Goal: Task Accomplishment & Management: Complete application form

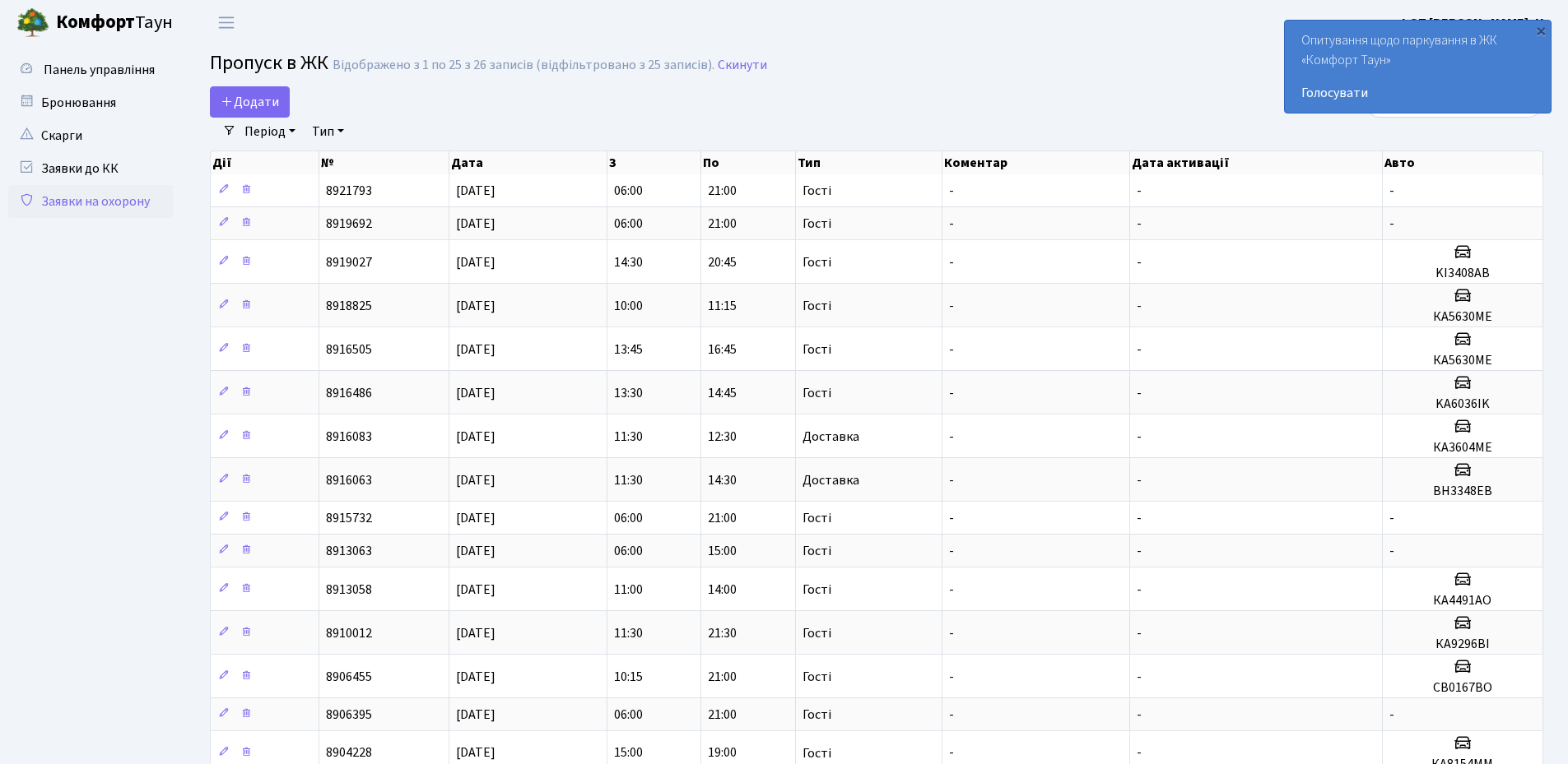
select select "25"
click at [1537, 33] on div "×" at bounding box center [1540, 30] width 16 height 16
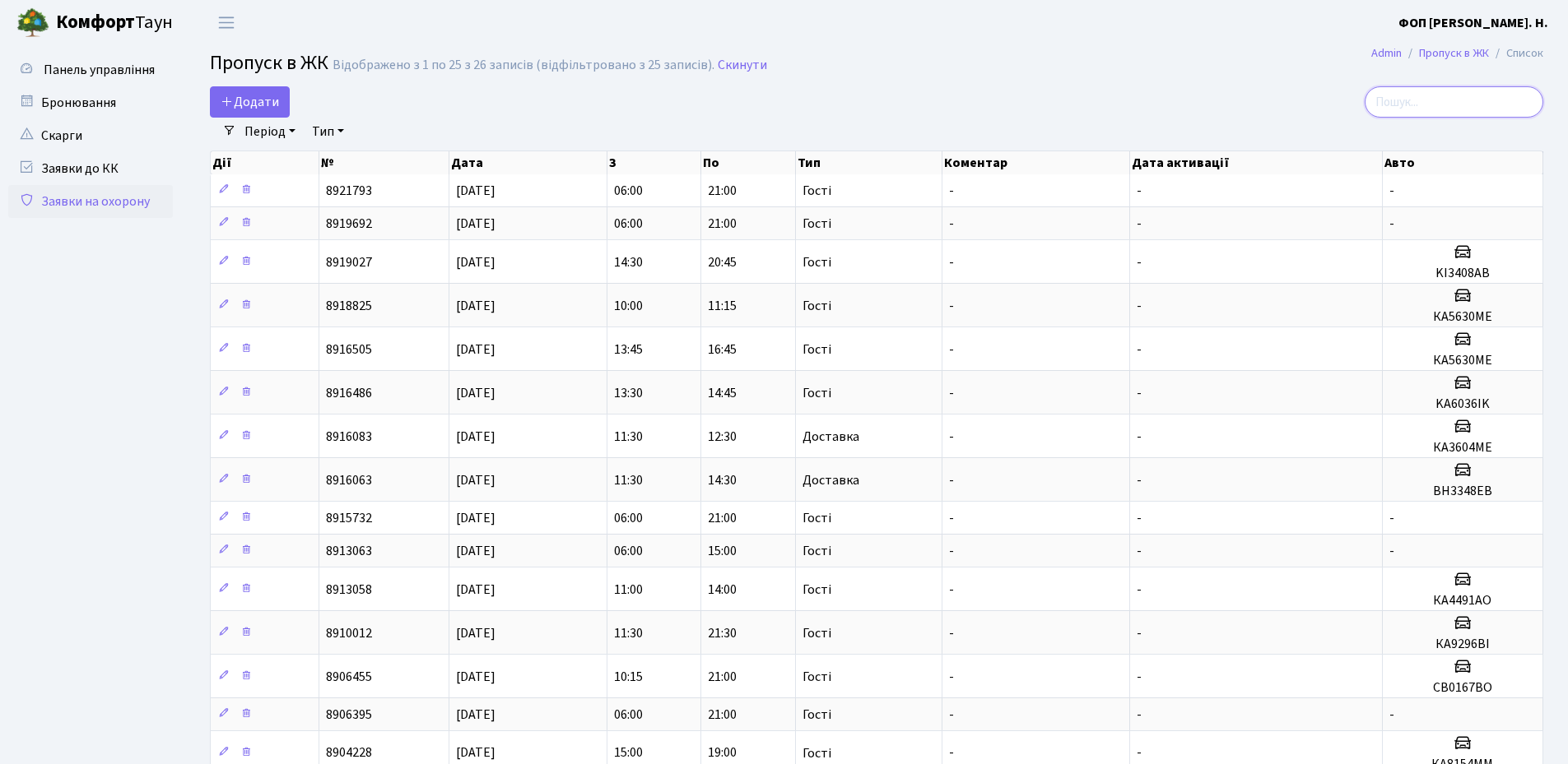
click at [1469, 101] on input "search" at bounding box center [1454, 101] width 179 height 32
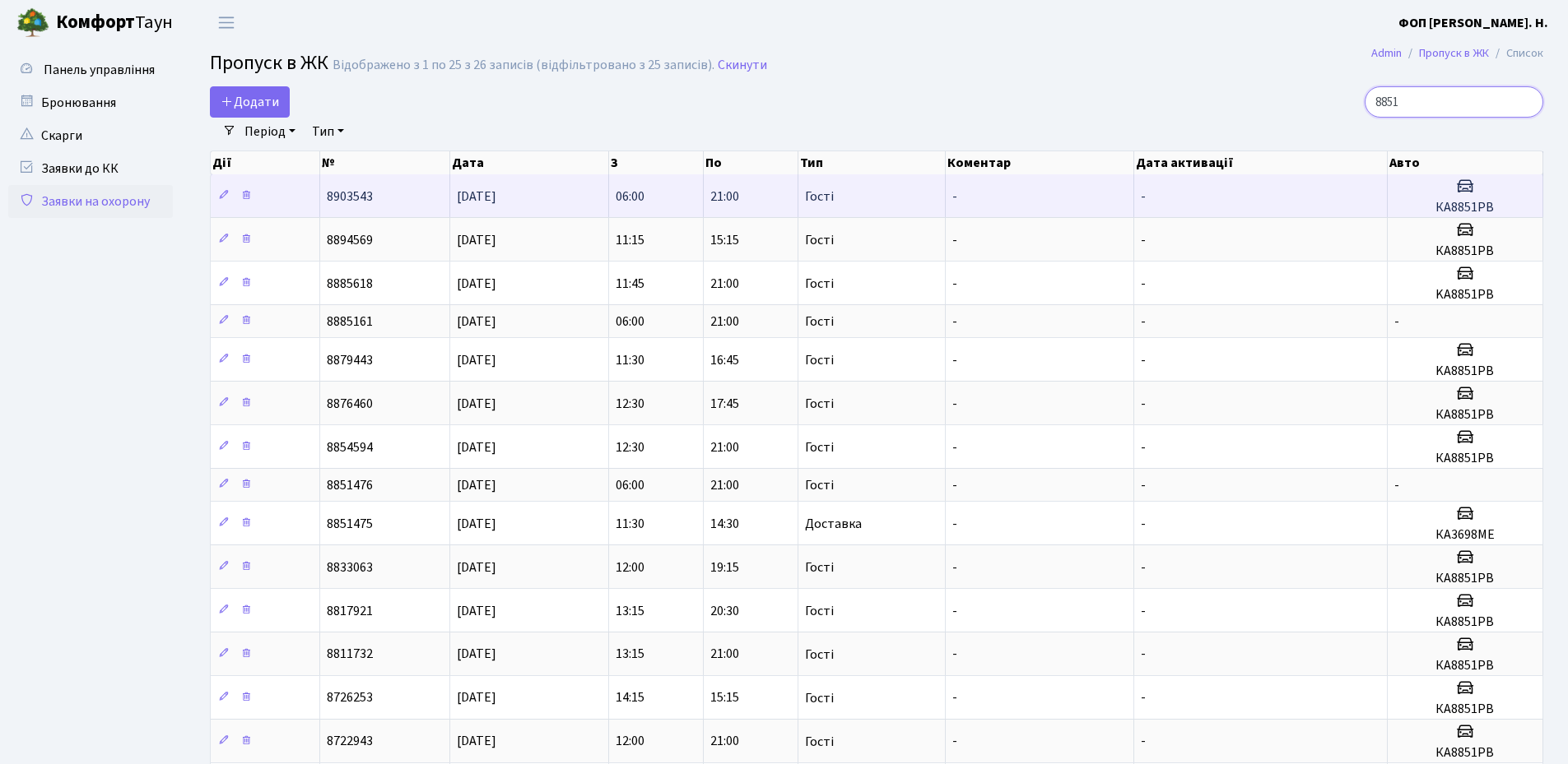
type input "8851"
drag, startPoint x: 1485, startPoint y: 208, endPoint x: 1429, endPoint y: 204, distance: 56.1
click at [1429, 204] on h5 "КА8851РВ" at bounding box center [1466, 207] width 142 height 15
copy h5 "КА8851РВ"
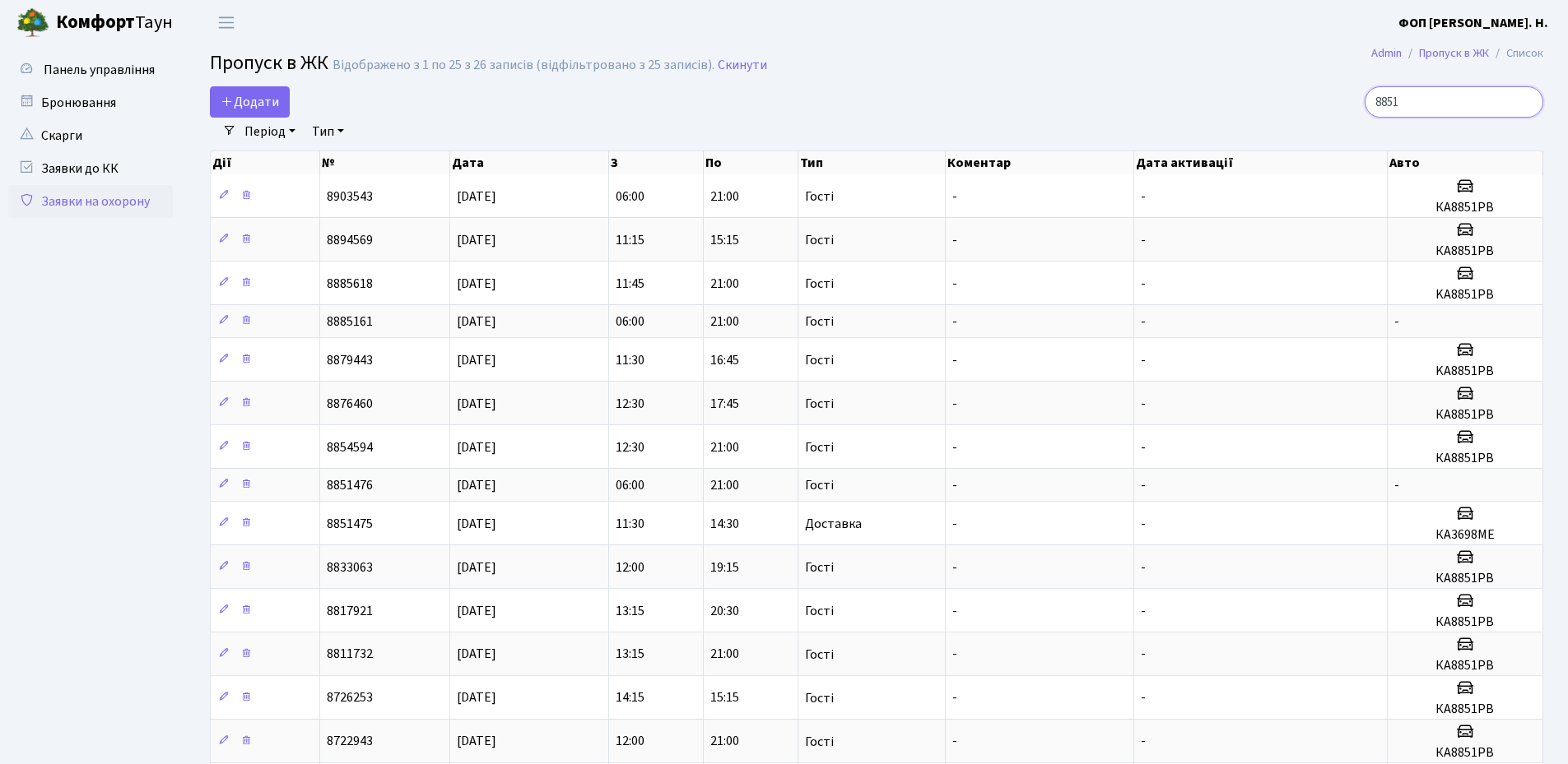
click at [1455, 92] on input "8851" at bounding box center [1454, 101] width 179 height 32
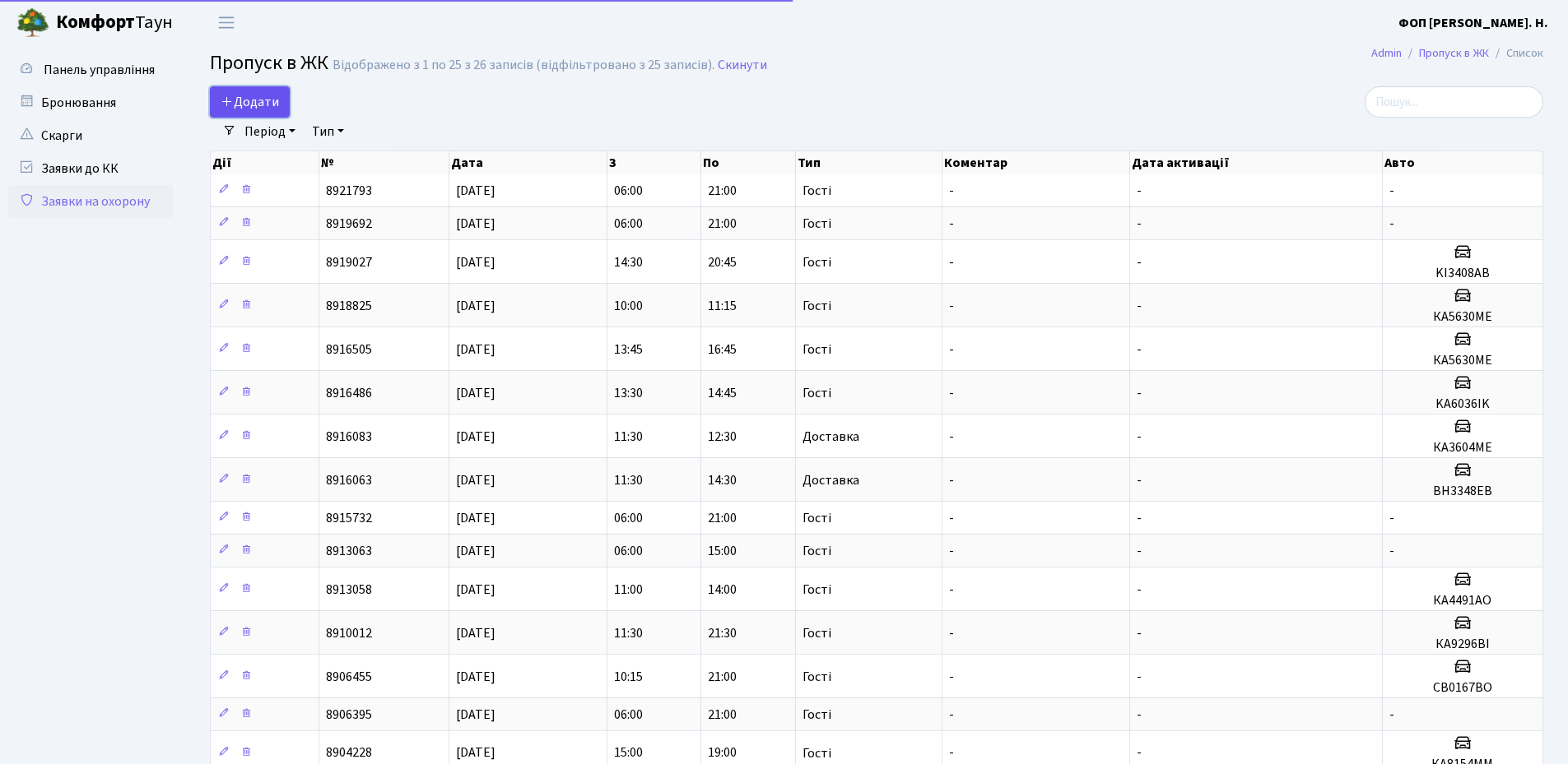
click at [278, 109] on span "Додати" at bounding box center [250, 101] width 58 height 18
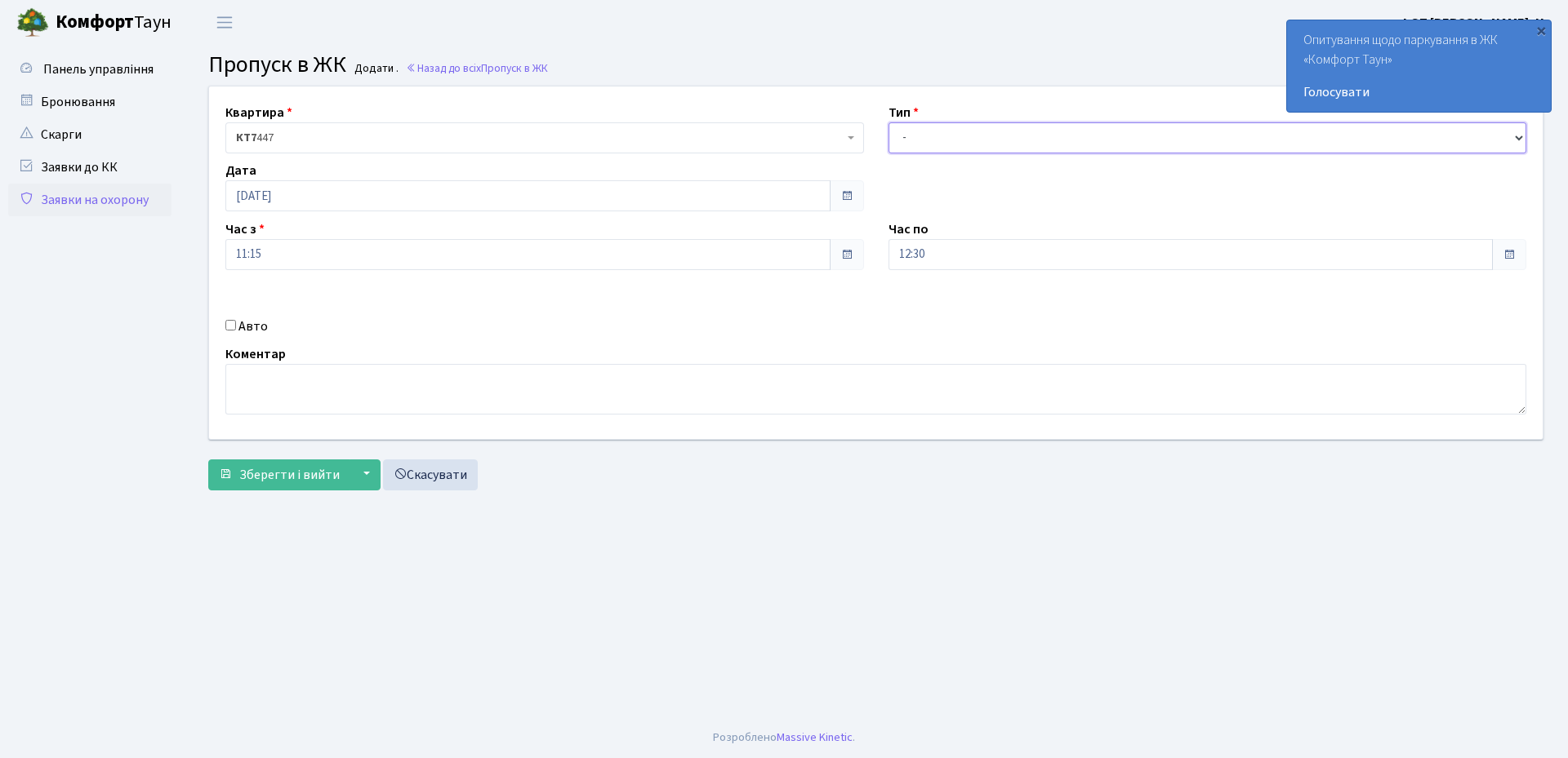
click at [957, 138] on select "- Доставка Таксі Гості Сервіс" at bounding box center [1207, 138] width 639 height 31
select select "3"
click at [888, 122] on select "- Доставка Таксі Гості Сервіс" at bounding box center [1207, 138] width 639 height 31
click at [934, 256] on input "12:30" at bounding box center [1191, 254] width 606 height 31
click at [940, 305] on icon at bounding box center [933, 311] width 44 height 44
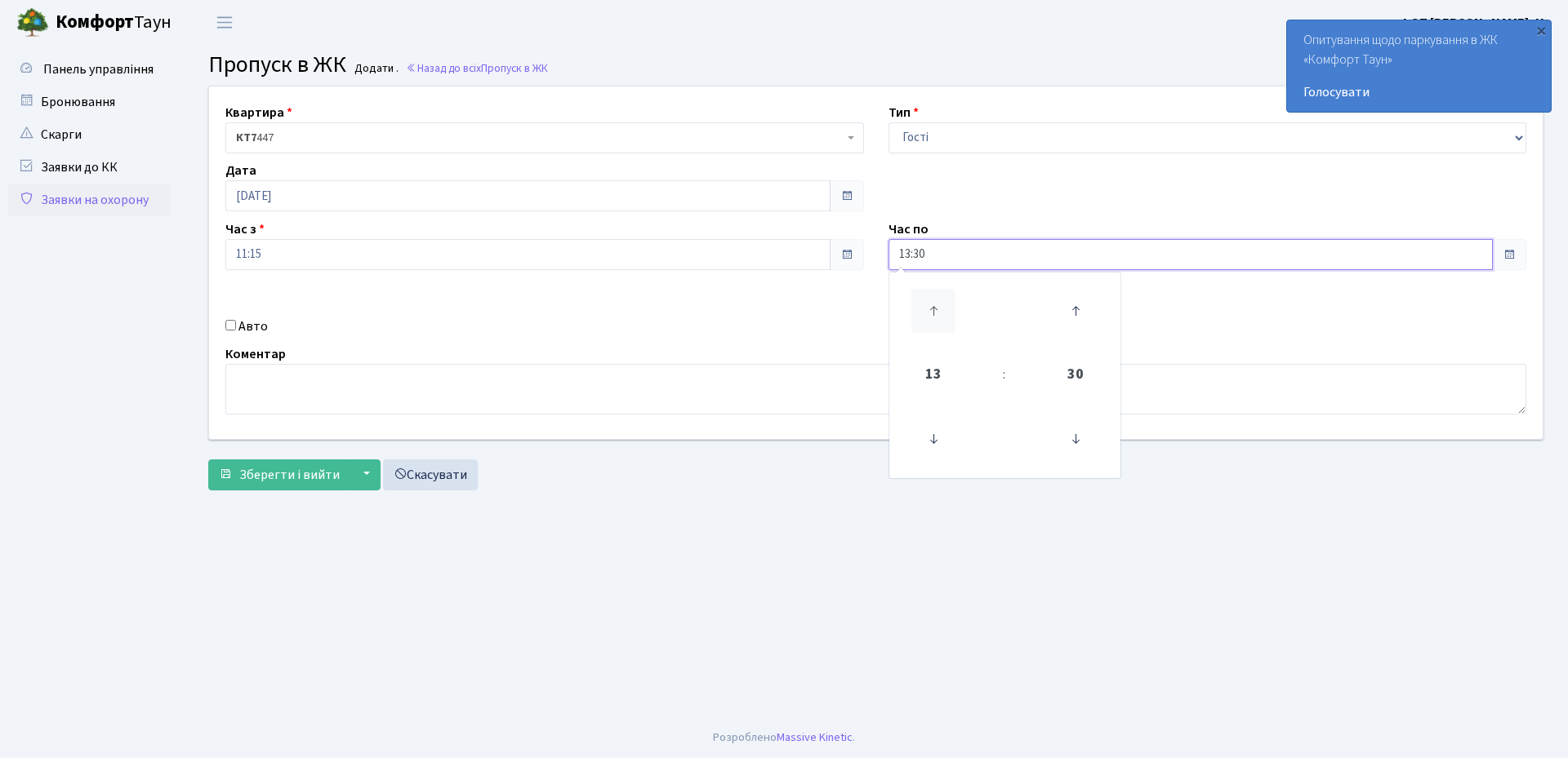
click at [940, 305] on icon at bounding box center [933, 311] width 44 height 44
type input "16:30"
click at [256, 334] on label "Авто" at bounding box center [252, 326] width 29 height 20
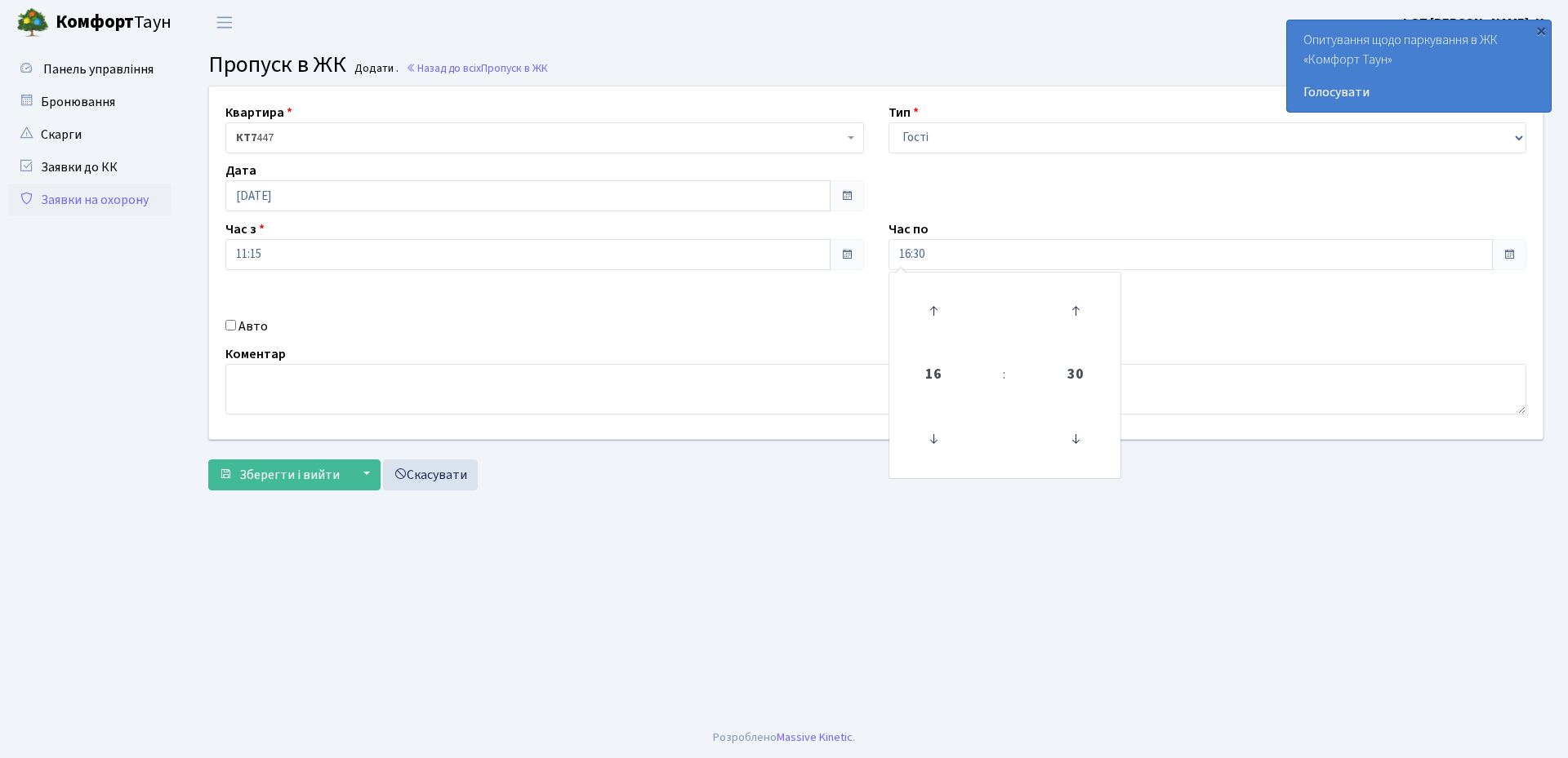
click at [236, 331] on input "Авто" at bounding box center [231, 324] width 10 height 10
checkbox input "true"
paste input "КА8851РВ"
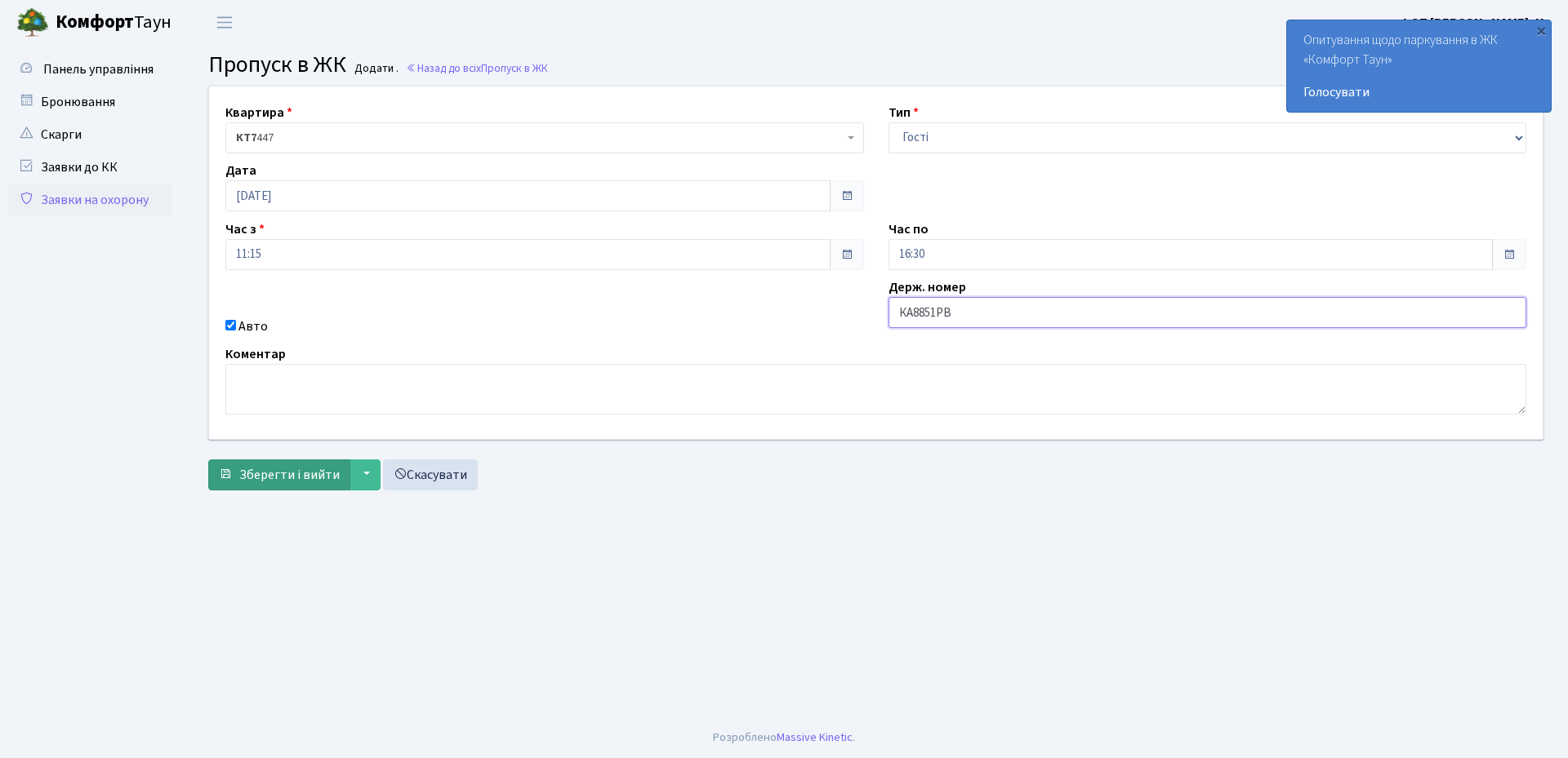
type input "КА8851РВ"
click at [249, 471] on span "Зберегти і вийти" at bounding box center [289, 474] width 101 height 18
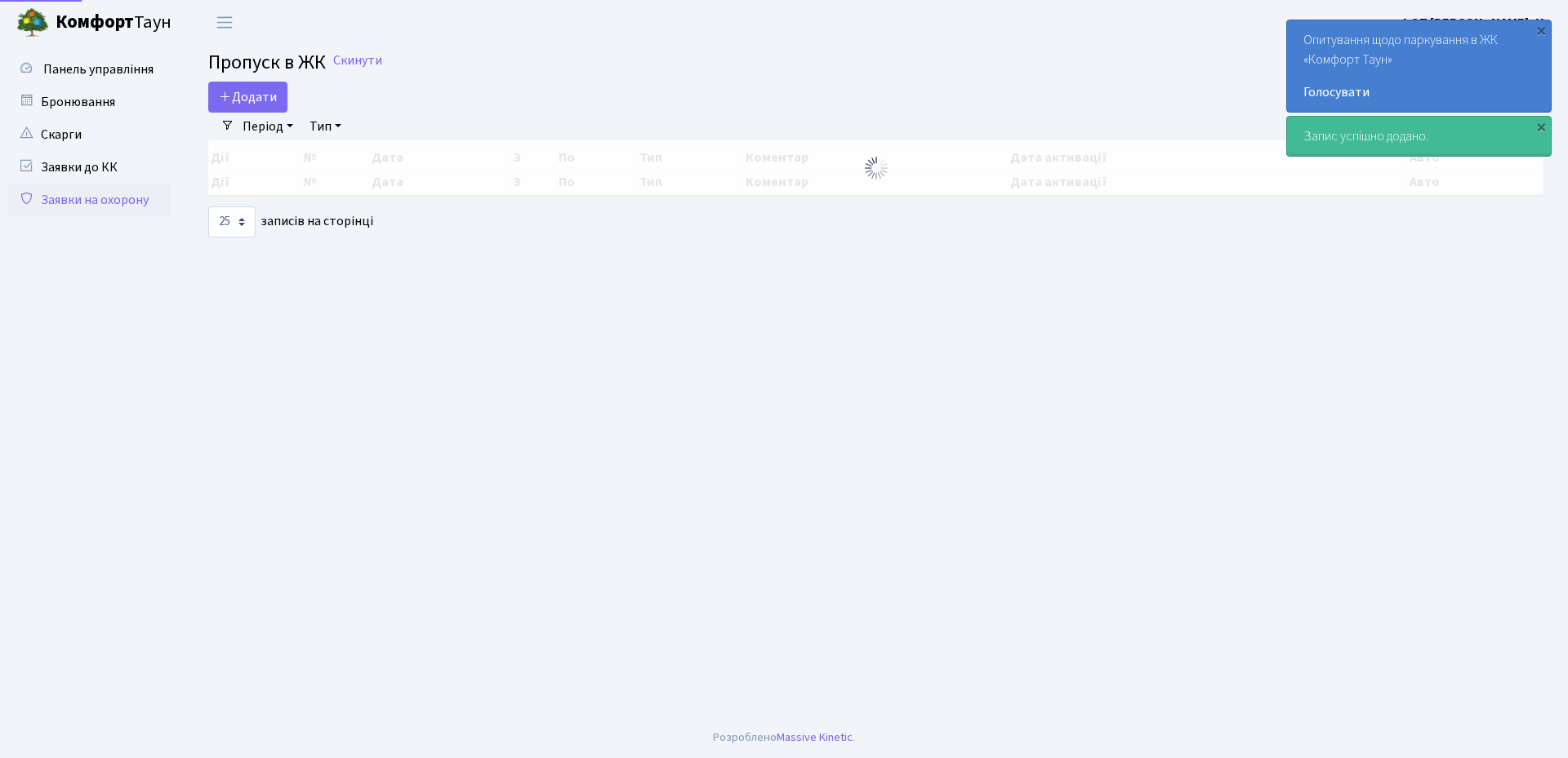
select select "25"
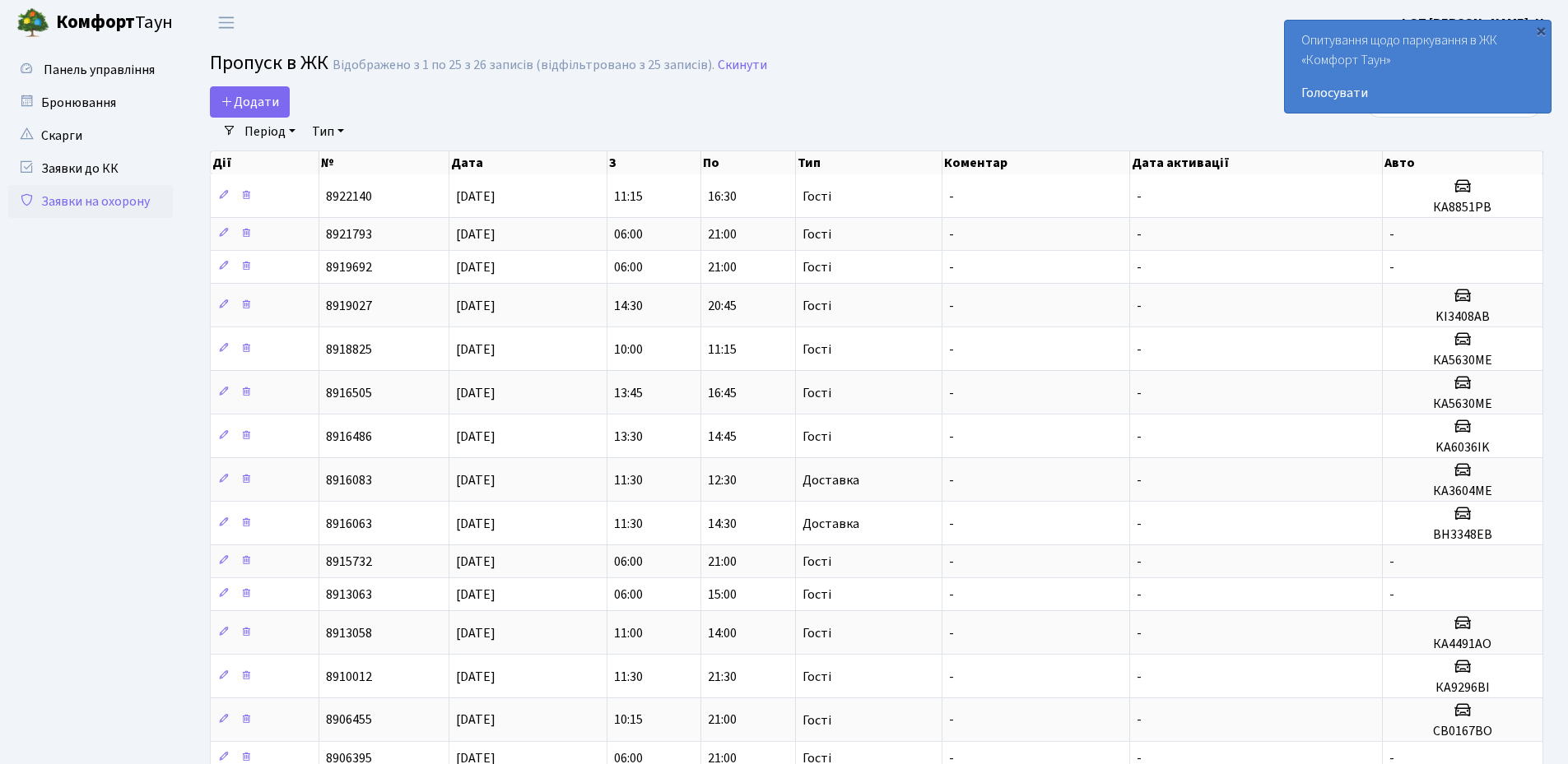
drag, startPoint x: 1542, startPoint y: 33, endPoint x: 1469, endPoint y: 69, distance: 81.4
click at [1541, 33] on div "×" at bounding box center [1540, 30] width 16 height 16
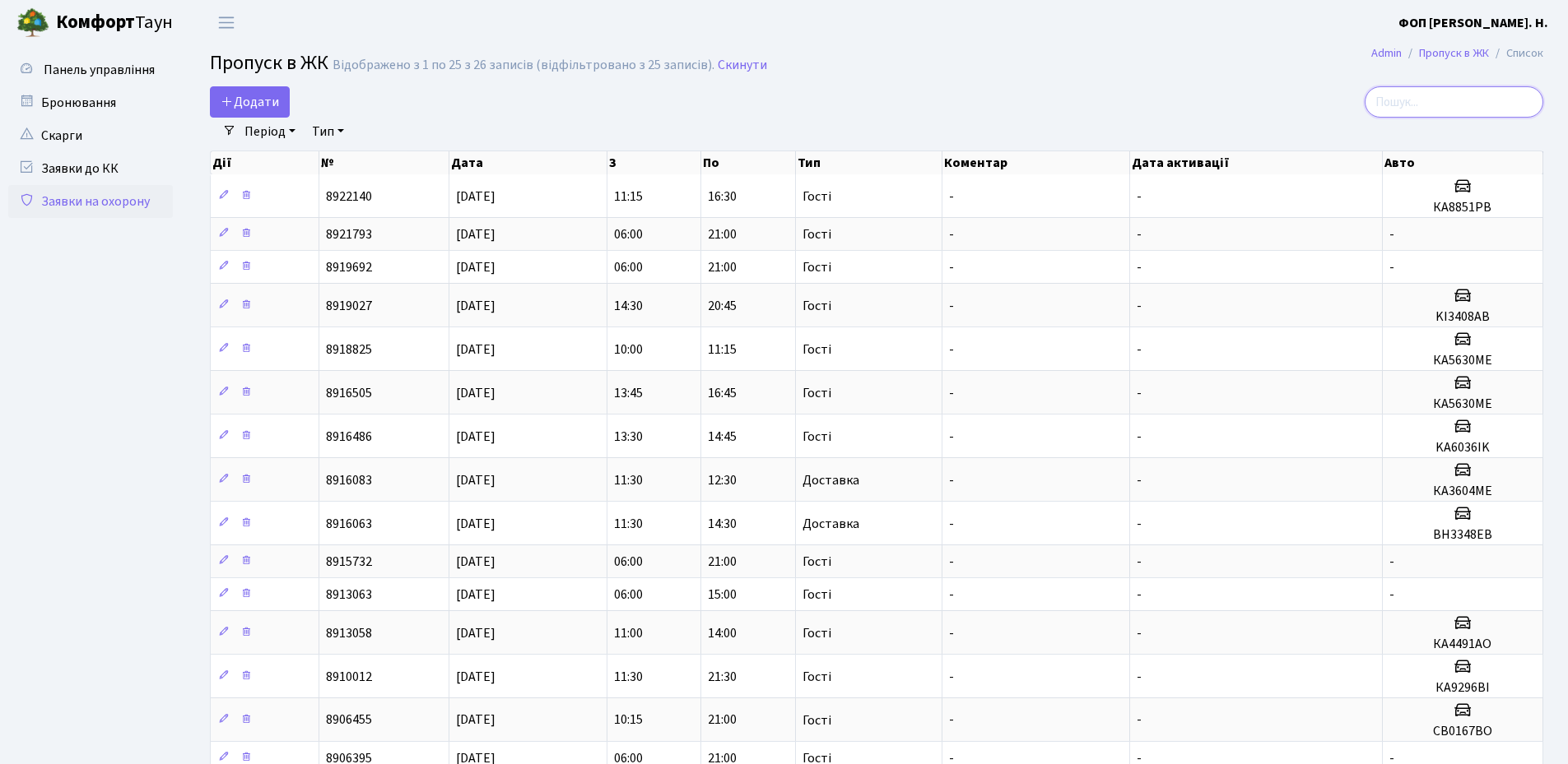
click at [1445, 95] on input "search" at bounding box center [1454, 101] width 179 height 32
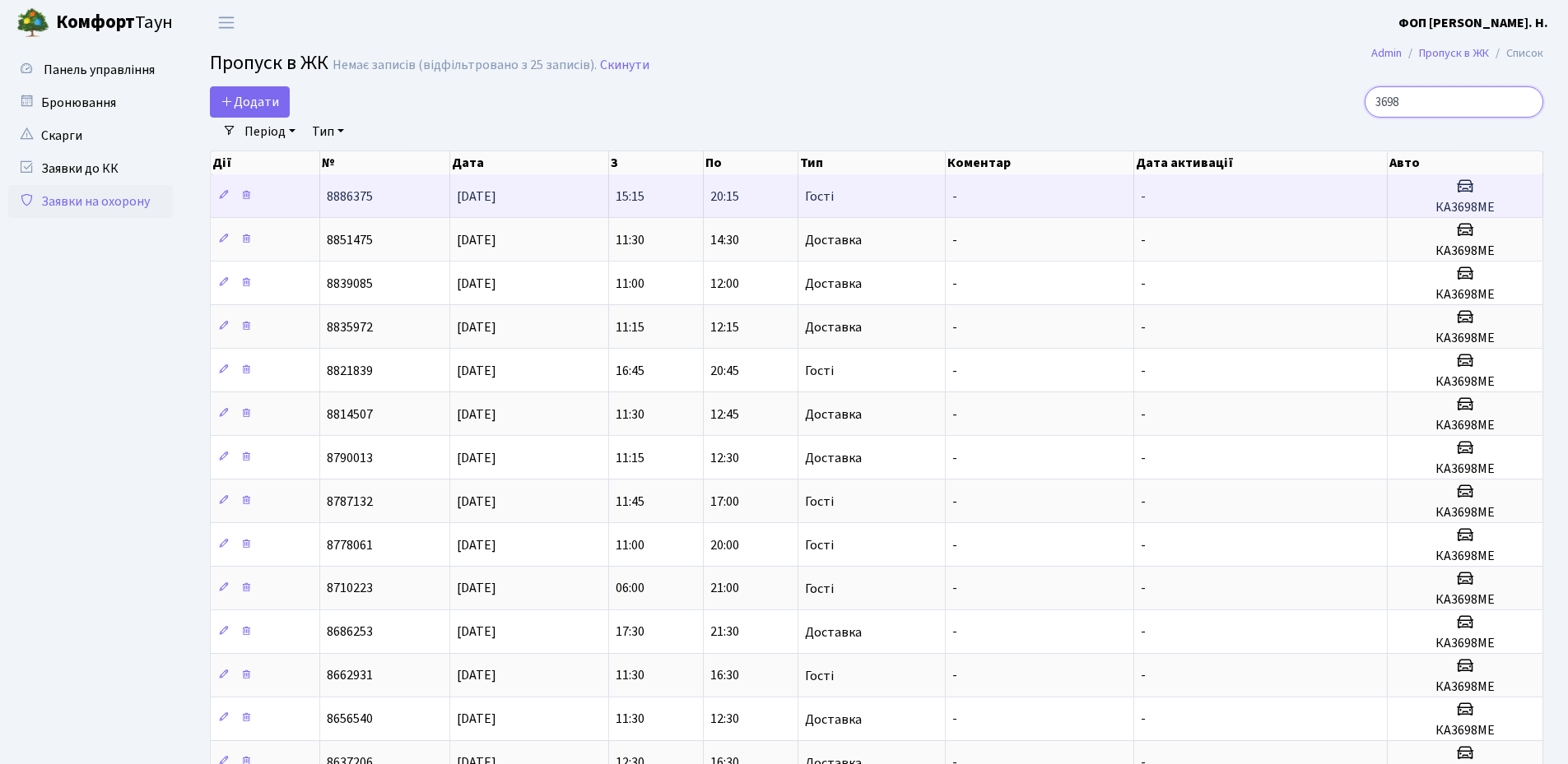
type input "3698"
drag, startPoint x: 1506, startPoint y: 204, endPoint x: 1419, endPoint y: 204, distance: 87.0
click at [1419, 204] on h5 "КА3698МЕ" at bounding box center [1466, 207] width 142 height 15
copy h5 "КА3698МЕ"
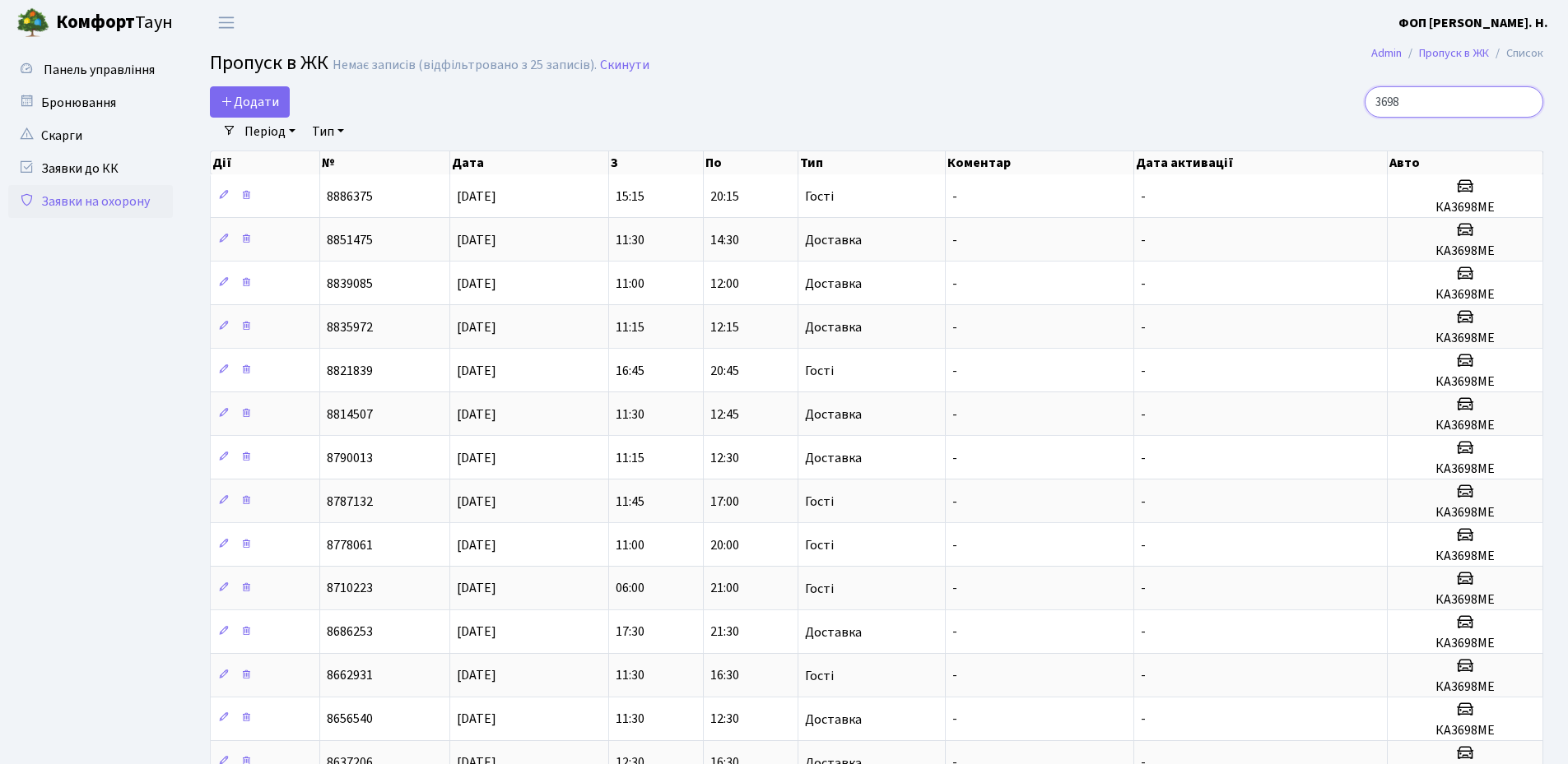
click at [1529, 98] on input "3698" at bounding box center [1454, 101] width 179 height 32
drag, startPoint x: 1526, startPoint y: 103, endPoint x: 1368, endPoint y: 102, distance: 158.0
click at [1524, 103] on input "3698" at bounding box center [1454, 101] width 179 height 32
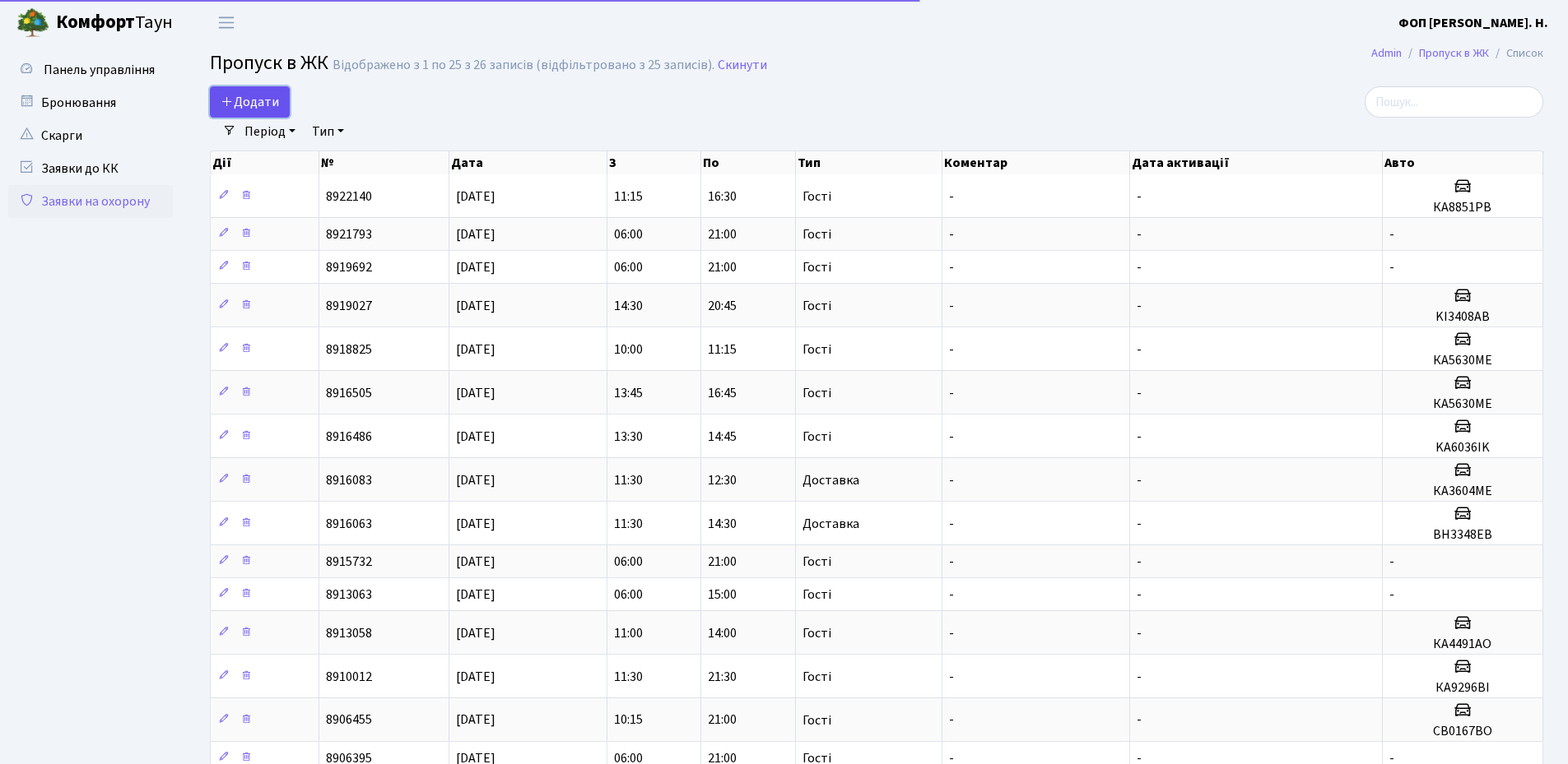
click at [236, 98] on span "Додати" at bounding box center [250, 101] width 58 height 18
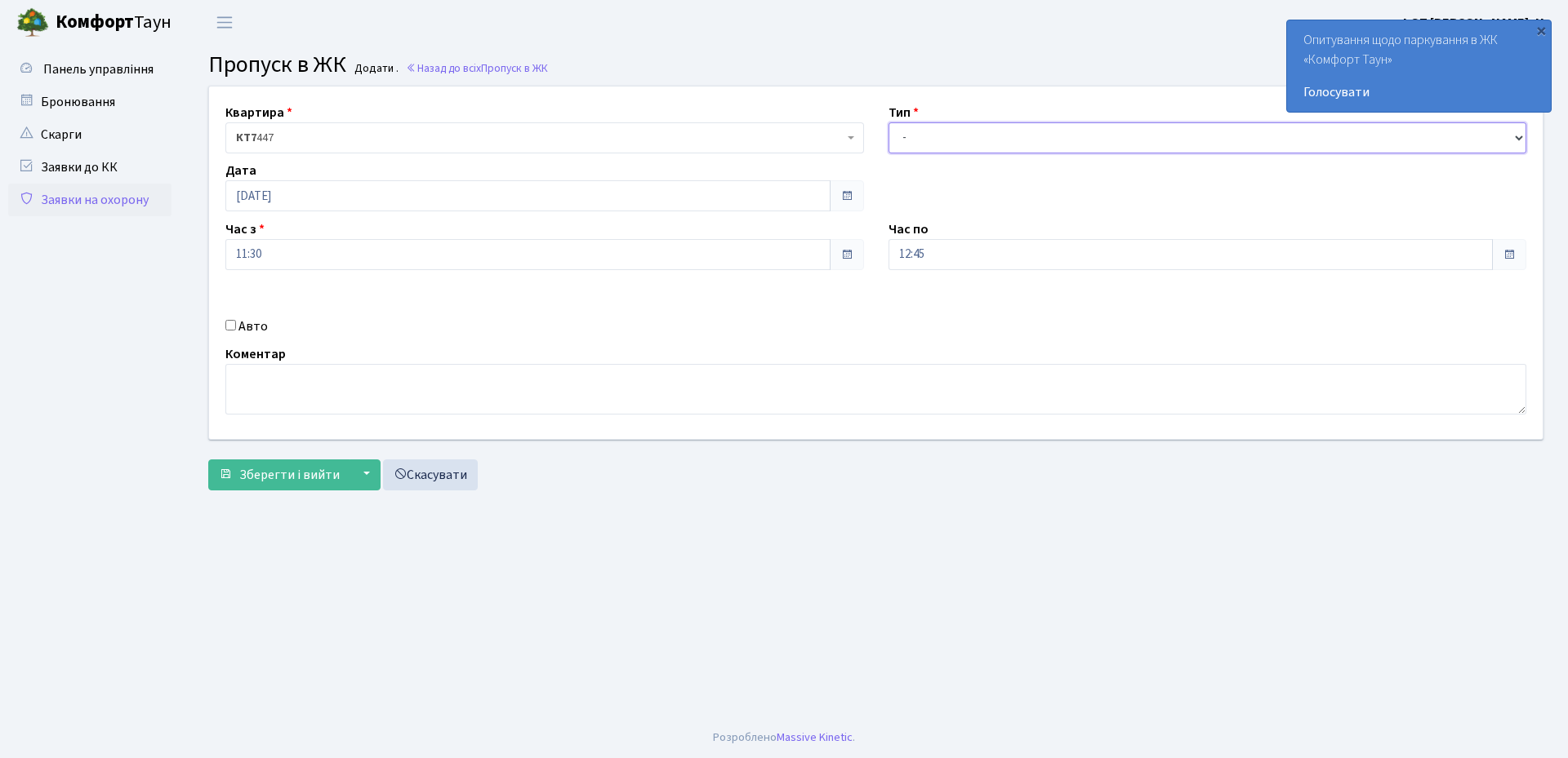
drag, startPoint x: 957, startPoint y: 130, endPoint x: 957, endPoint y: 145, distance: 15.0
click at [957, 132] on select "- Доставка Таксі Гості Сервіс" at bounding box center [1207, 138] width 639 height 31
select select "3"
click at [888, 122] on select "- Доставка Таксі Гості Сервіс" at bounding box center [1207, 138] width 639 height 31
click at [939, 261] on input "12:45" at bounding box center [1191, 254] width 606 height 31
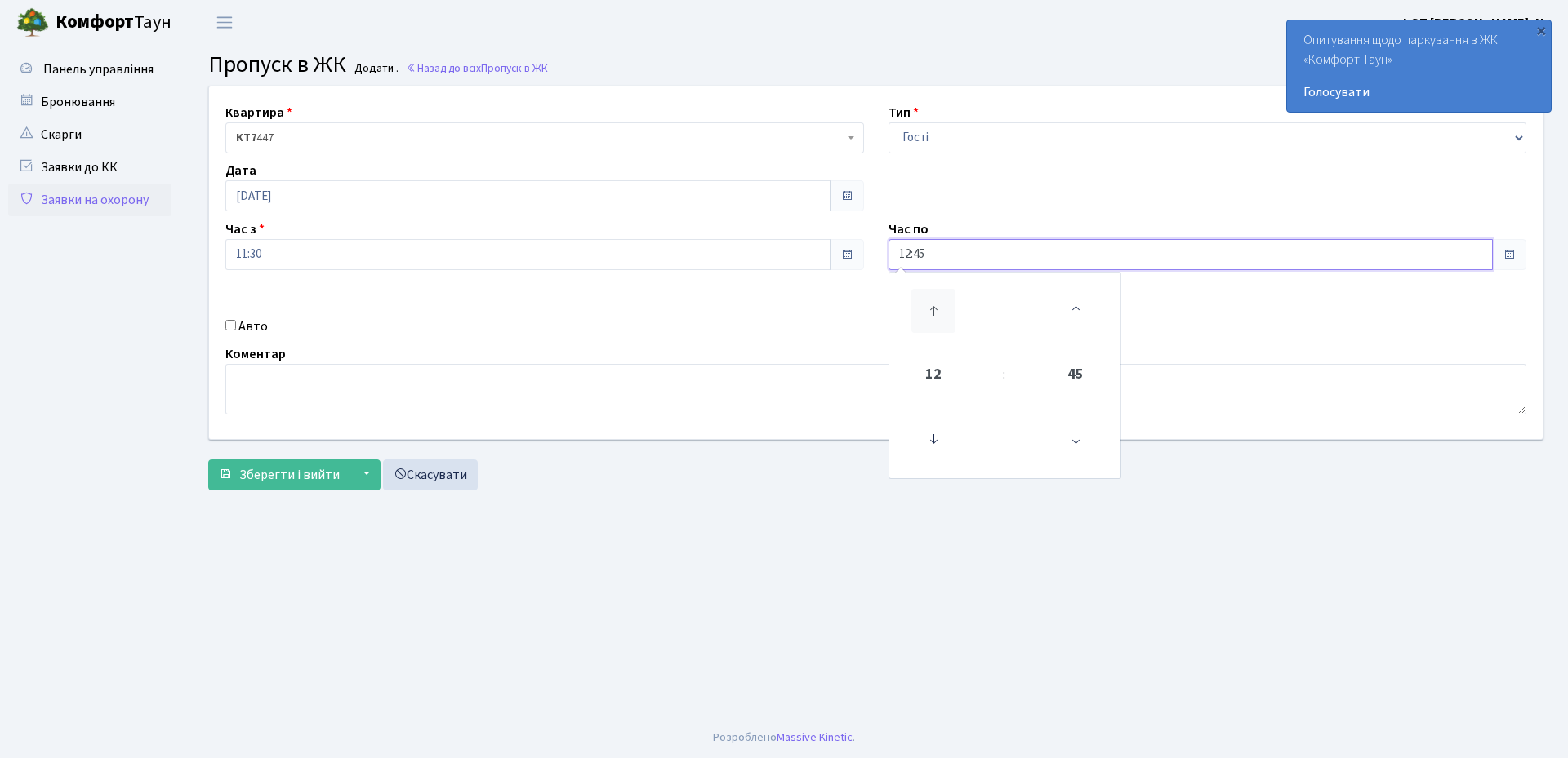
click at [933, 305] on icon at bounding box center [933, 311] width 44 height 44
type input "15:45"
drag, startPoint x: 240, startPoint y: 325, endPoint x: 905, endPoint y: 324, distance: 665.0
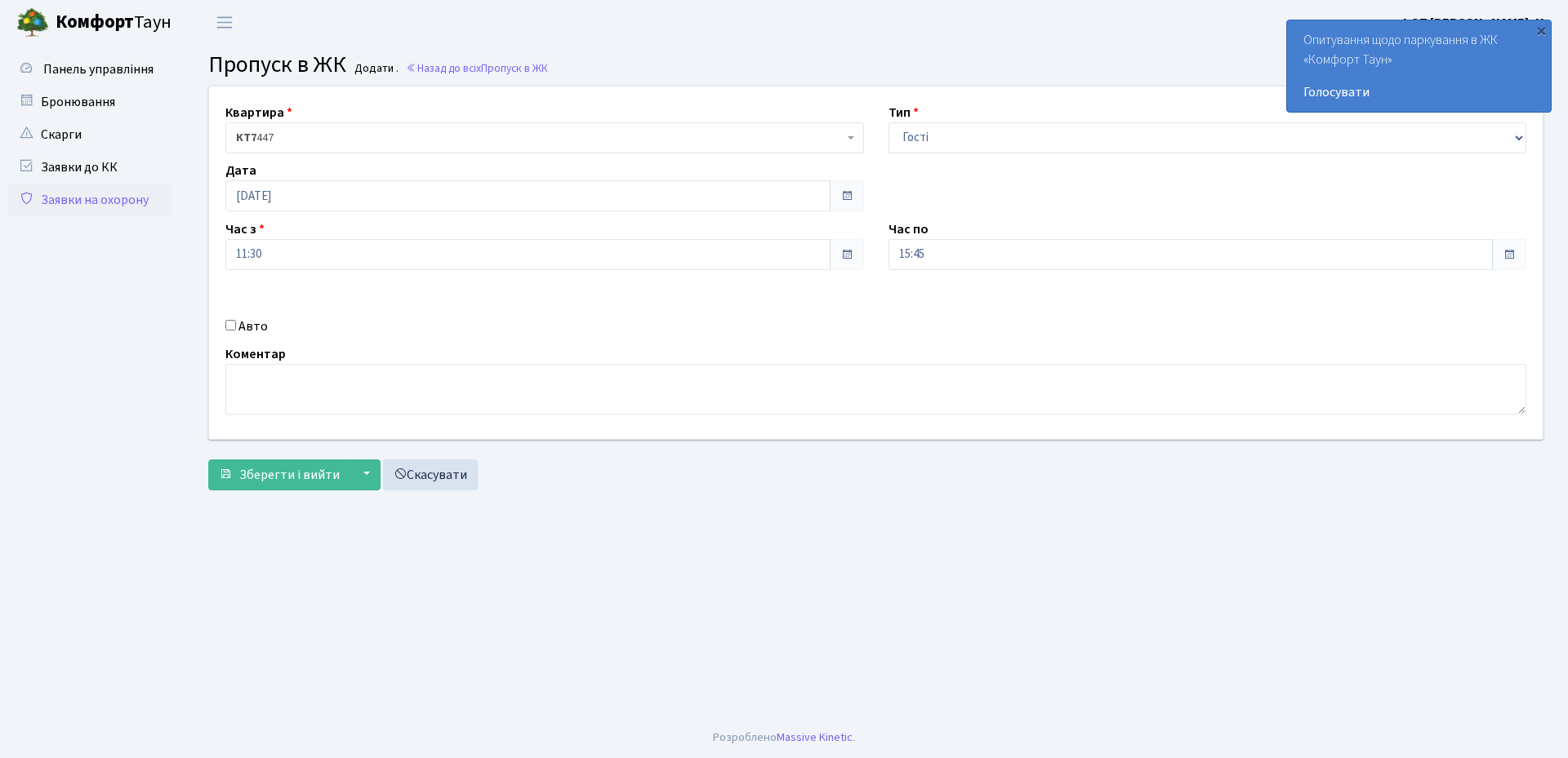
click at [242, 324] on label "Авто" at bounding box center [252, 326] width 29 height 20
click at [236, 324] on input "Авто" at bounding box center [231, 324] width 10 height 10
checkbox input "true"
paste input "КА3698МЕ"
type input "КА3698МЕ"
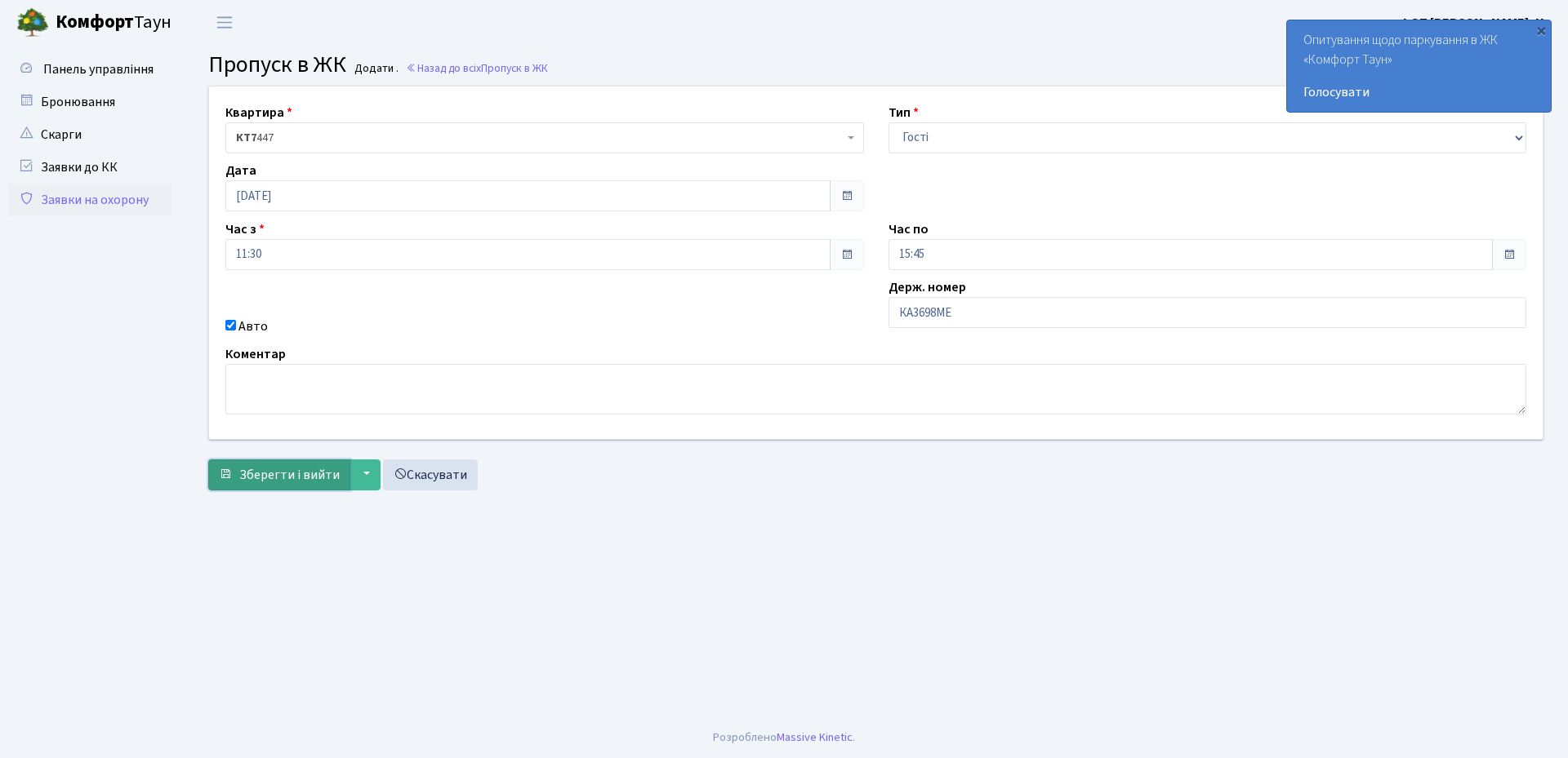
click at [279, 472] on span "Зберегти і вийти" at bounding box center [289, 474] width 101 height 18
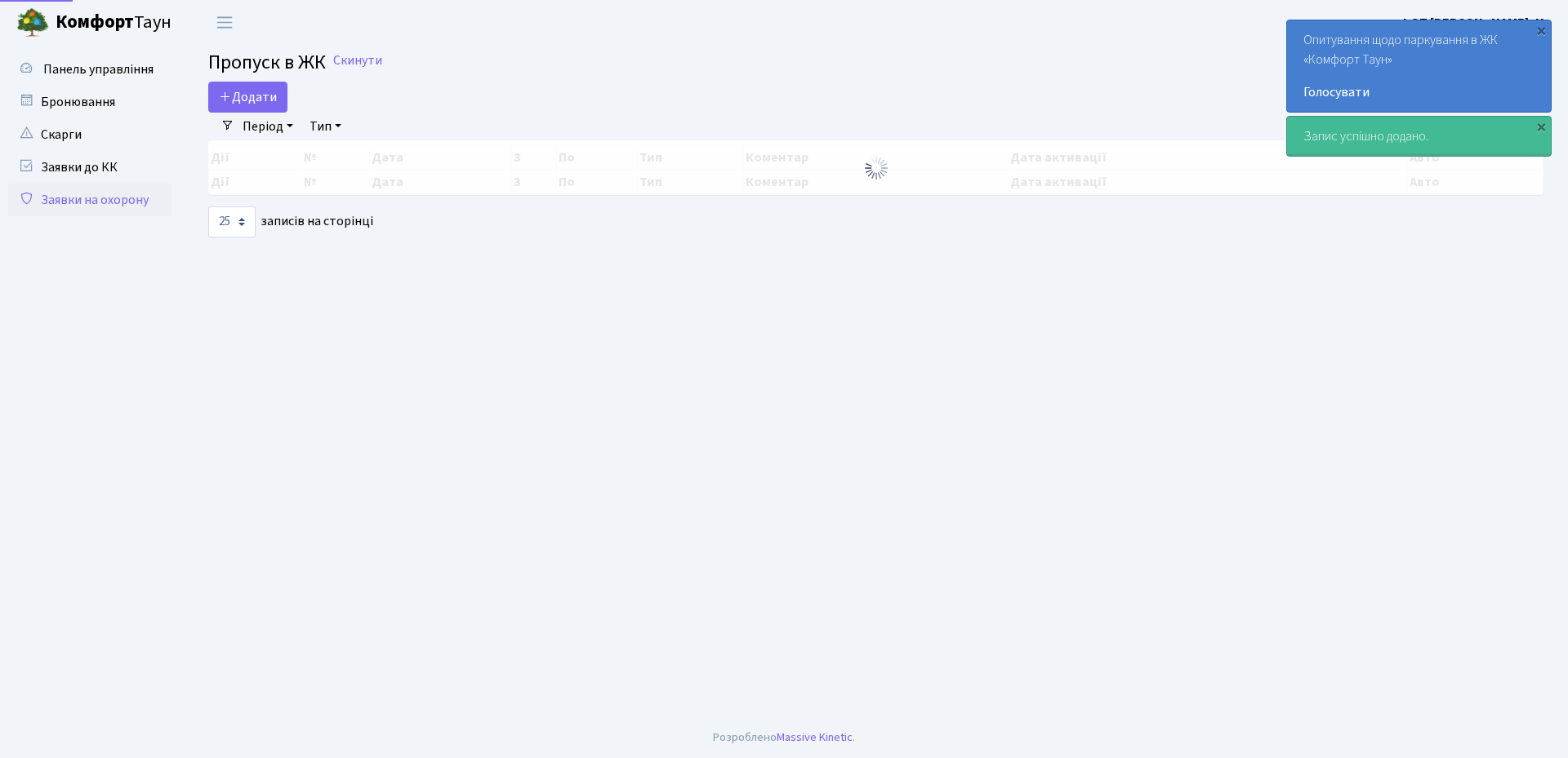
select select "25"
